Goal: Find specific page/section: Find specific page/section

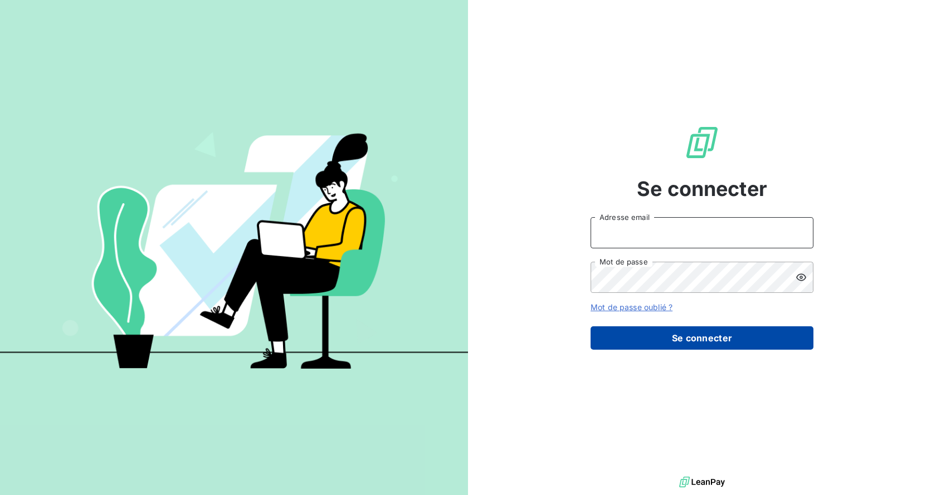
type input "[EMAIL_ADDRESS][DOMAIN_NAME]"
click at [682, 340] on button "Se connecter" at bounding box center [701, 337] width 223 height 23
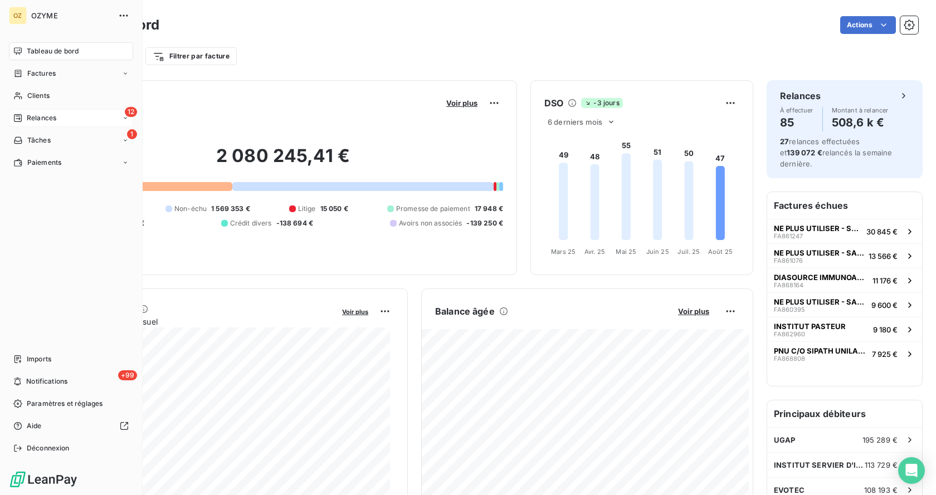
click at [35, 114] on span "Relances" at bounding box center [42, 118] width 30 height 10
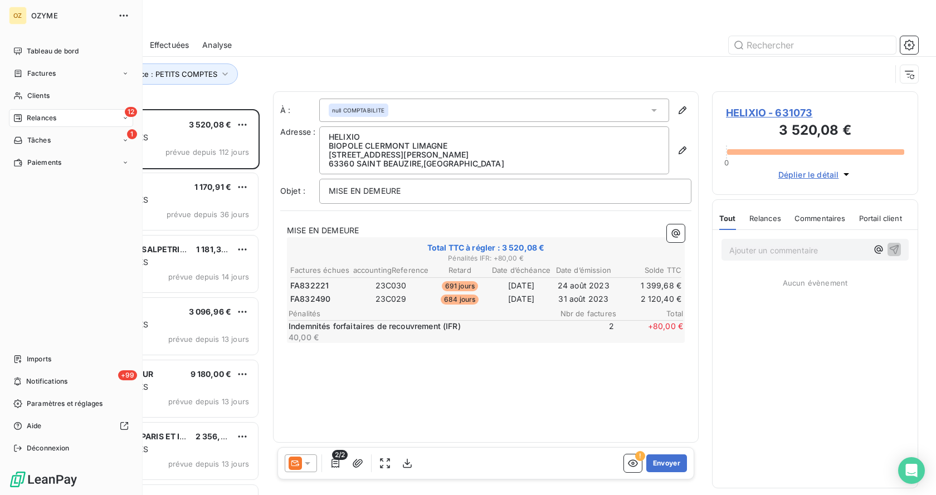
scroll to position [378, 198]
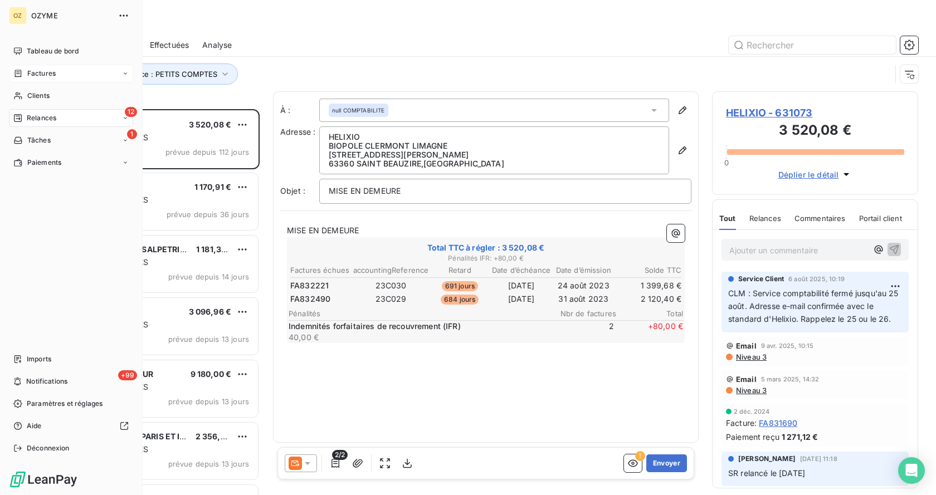
click at [41, 70] on span "Factures" at bounding box center [41, 74] width 28 height 10
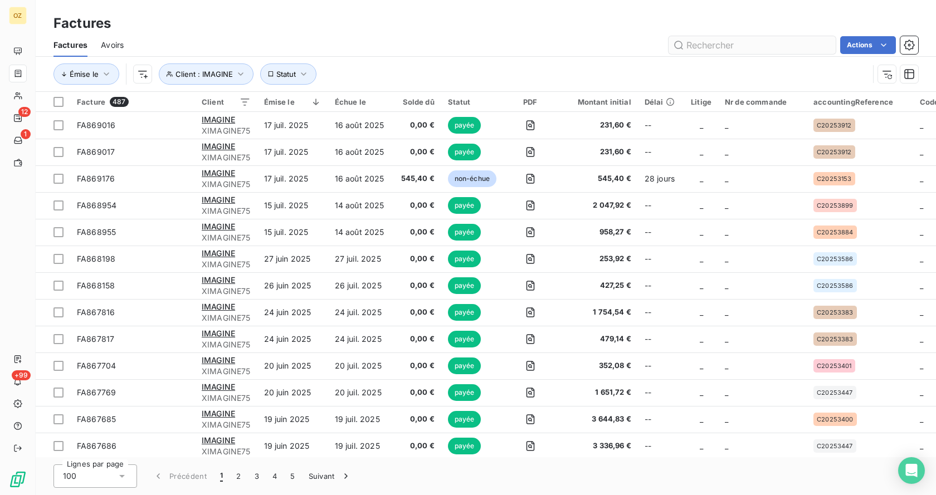
click at [732, 48] on input "text" at bounding box center [751, 45] width 167 height 18
type input "fa848460"
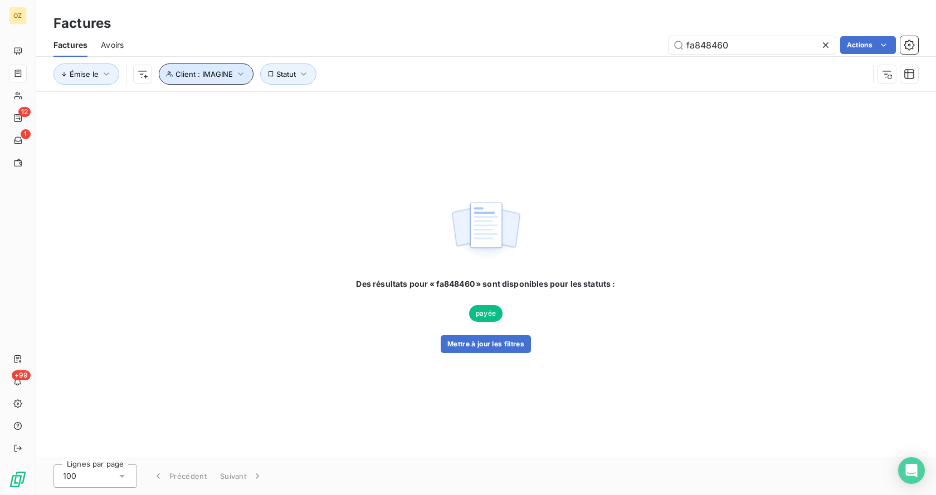
click at [238, 71] on icon "button" at bounding box center [240, 74] width 11 height 11
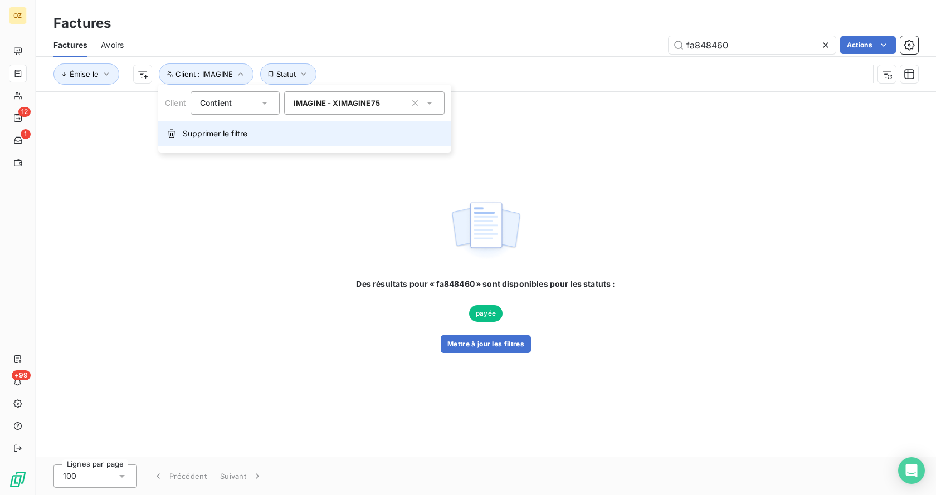
click at [231, 135] on span "Supprimer le filtre" at bounding box center [215, 133] width 65 height 11
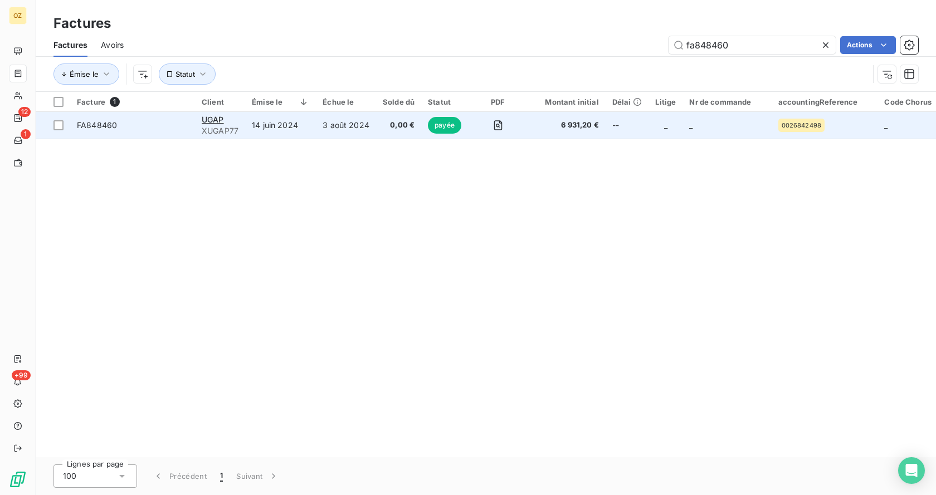
click at [316, 131] on td "3 août 2024" at bounding box center [346, 125] width 60 height 27
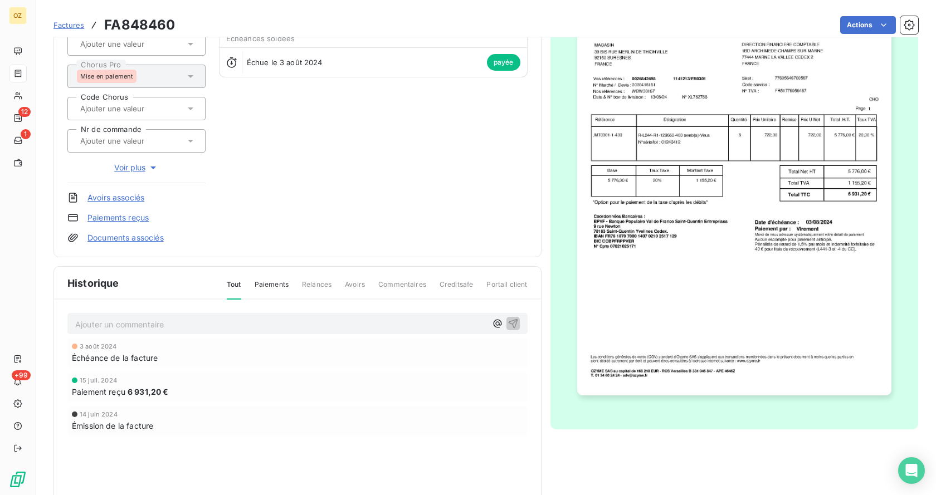
scroll to position [3, 0]
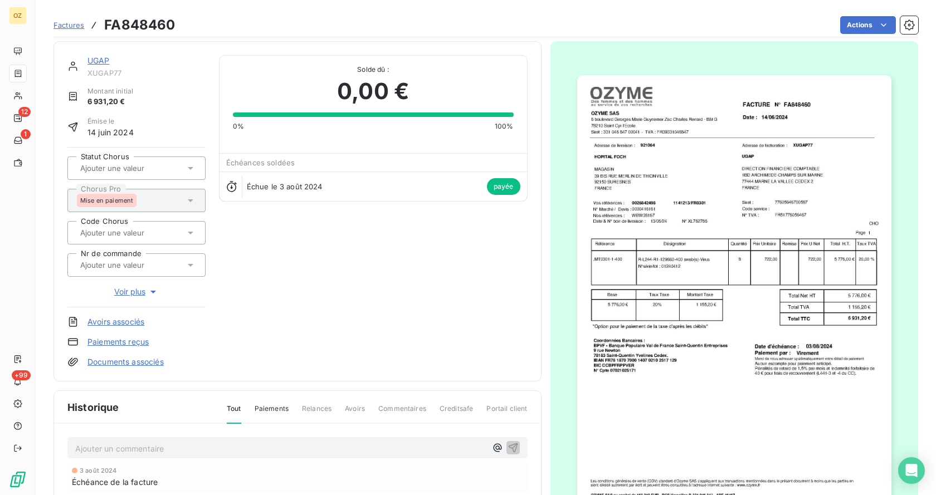
click at [121, 358] on link "Documents associés" at bounding box center [125, 362] width 76 height 11
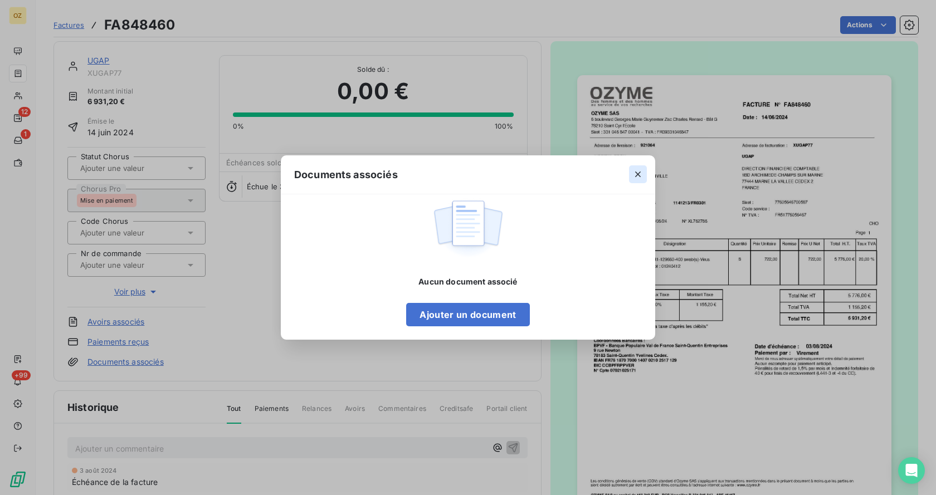
click at [642, 173] on icon "button" at bounding box center [637, 174] width 11 height 11
